Goal: Task Accomplishment & Management: Complete application form

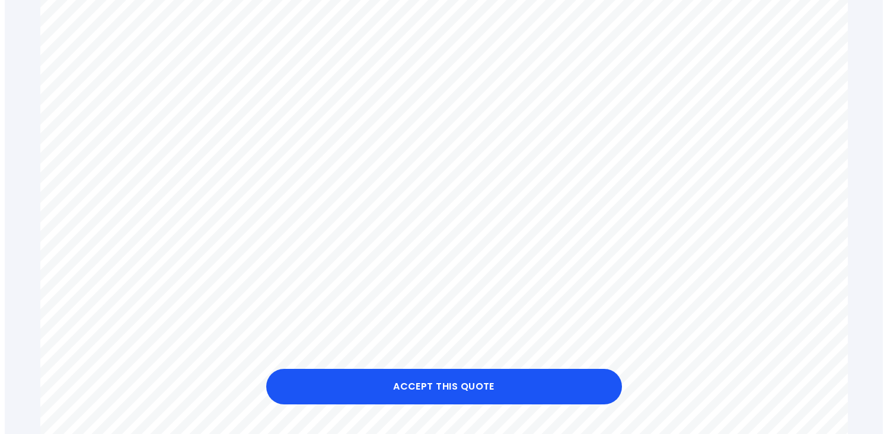
scroll to position [516, 0]
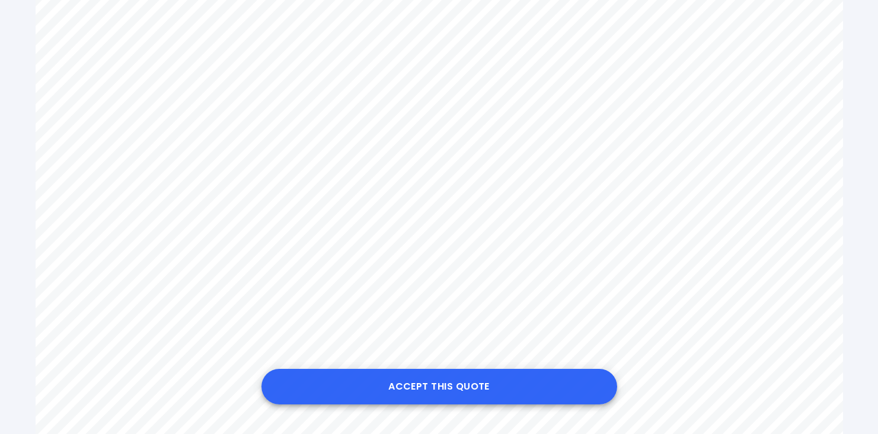
click at [430, 384] on button "Accept this Quote" at bounding box center [439, 387] width 356 height 36
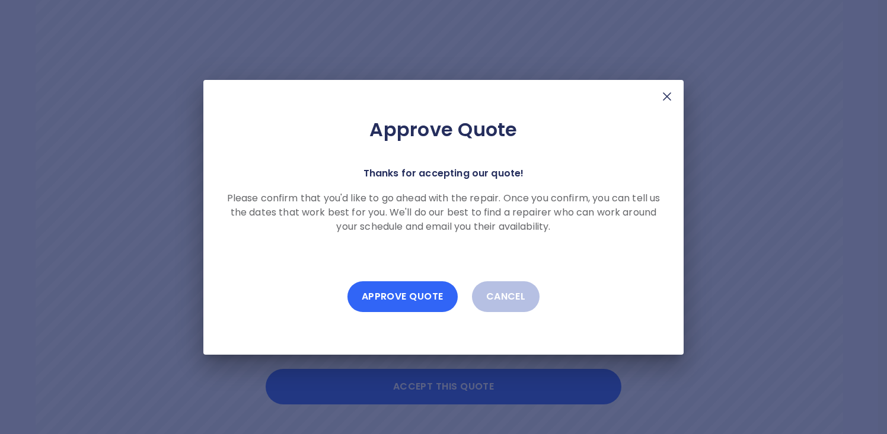
click at [408, 295] on button "Approve Quote" at bounding box center [402, 297] width 110 height 31
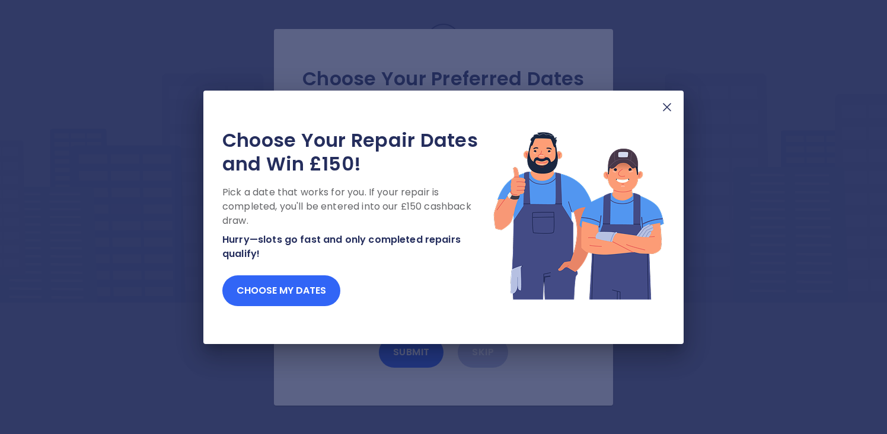
click at [283, 290] on button "Choose my dates" at bounding box center [281, 291] width 118 height 31
click at [281, 295] on button "Choose my dates" at bounding box center [281, 291] width 118 height 31
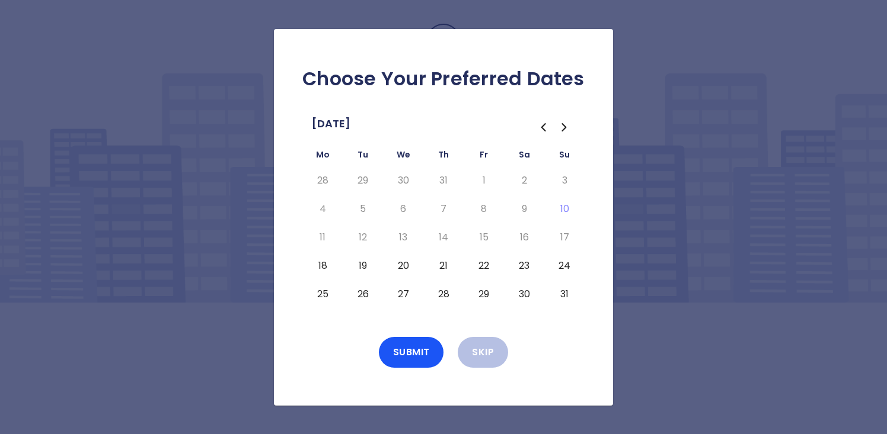
click at [361, 263] on button "19" at bounding box center [362, 266] width 21 height 19
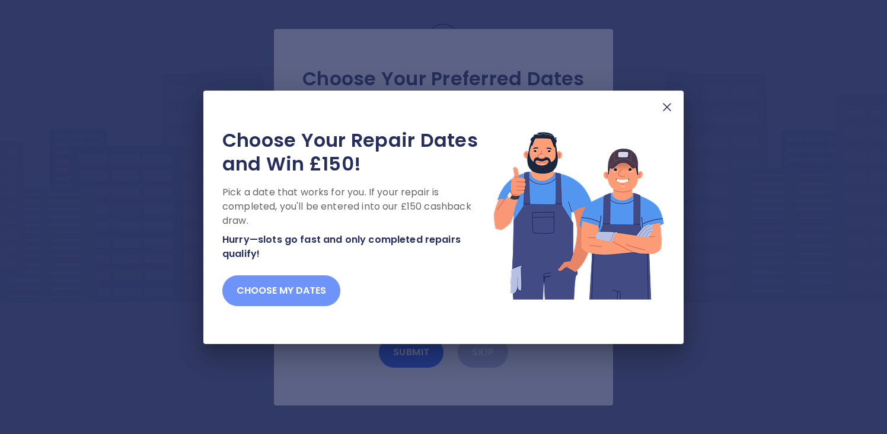
click at [286, 287] on button "Choose my dates" at bounding box center [281, 291] width 118 height 31
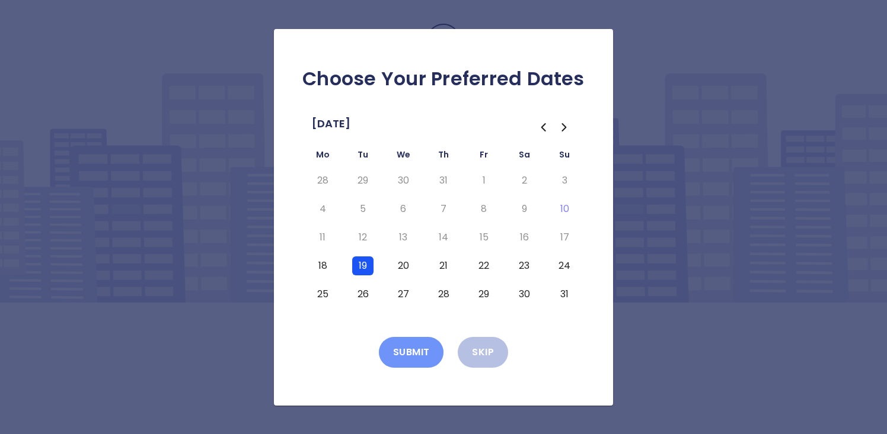
click at [407, 351] on button "Submit" at bounding box center [411, 352] width 65 height 31
